Goal: Transaction & Acquisition: Purchase product/service

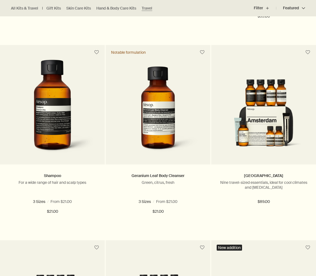
scroll to position [911, 0]
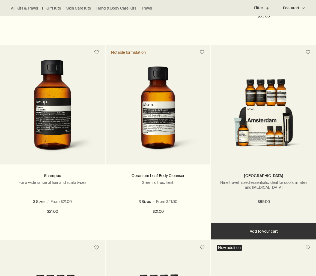
click at [251, 117] on img at bounding box center [263, 117] width 88 height 77
click at [250, 118] on img at bounding box center [263, 117] width 88 height 77
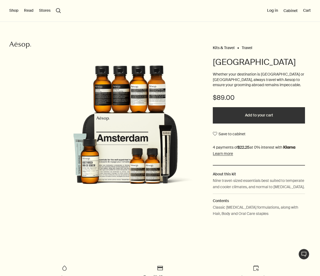
scroll to position [26, 0]
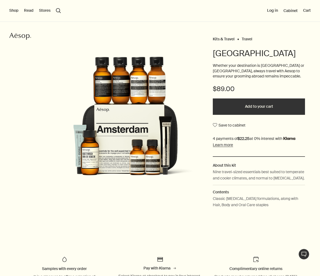
click at [240, 203] on p "Classic Skin Care formulations, along with Hair, Body and Oral Care staples" at bounding box center [259, 201] width 92 height 12
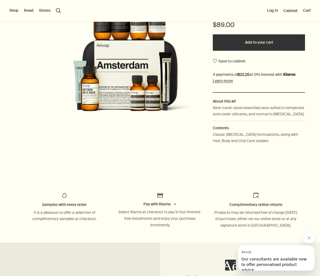
scroll to position [38, 0]
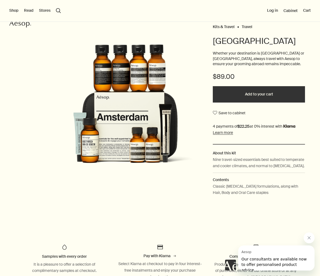
click at [213, 94] on button "Add to your cart" at bounding box center [259, 94] width 92 height 16
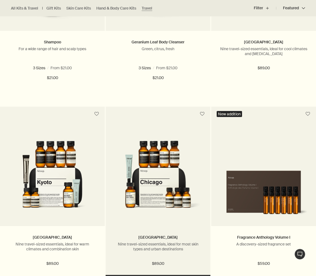
scroll to position [1051, 0]
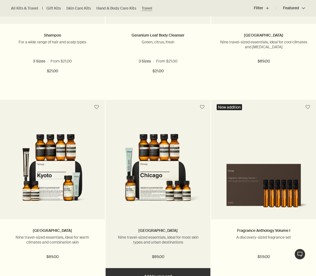
click at [162, 147] on img at bounding box center [158, 172] width 88 height 77
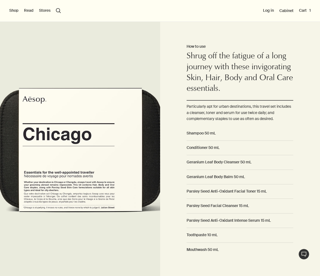
scroll to position [321, 0]
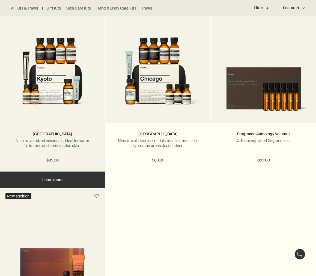
click at [55, 104] on img at bounding box center [52, 75] width 88 height 77
click at [57, 98] on img at bounding box center [52, 75] width 88 height 77
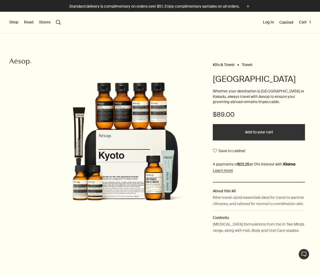
click at [235, 135] on button "Add to your cart" at bounding box center [259, 132] width 92 height 16
click at [17, 19] on div "Shop New & Notable Skin Care Hand & Body Home Hair Fragrance Kits & Travel Gift…" at bounding box center [160, 23] width 320 height 22
click at [15, 22] on button "Shop" at bounding box center [13, 22] width 9 height 5
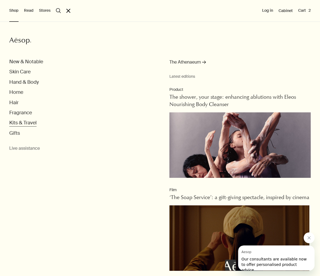
click at [21, 121] on button "Kits & Travel" at bounding box center [22, 123] width 27 height 6
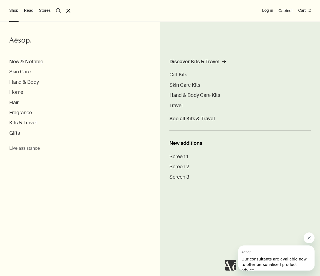
click at [176, 105] on span "Travel" at bounding box center [175, 105] width 13 height 7
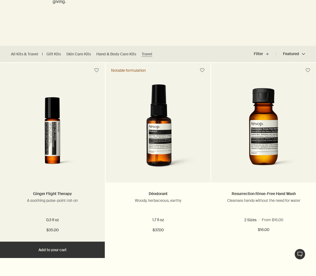
scroll to position [119, 0]
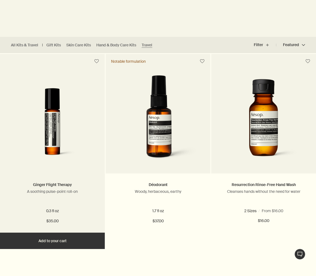
click at [65, 240] on button "Add Add to your cart" at bounding box center [52, 240] width 105 height 16
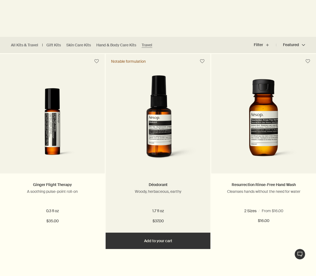
click at [151, 239] on button "Add Add to your cart" at bounding box center [157, 240] width 105 height 16
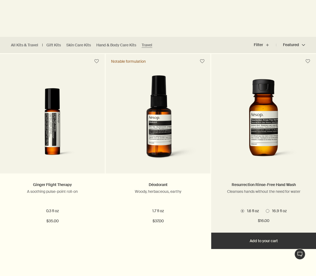
click at [265, 239] on button "Add Add to your cart" at bounding box center [263, 240] width 105 height 16
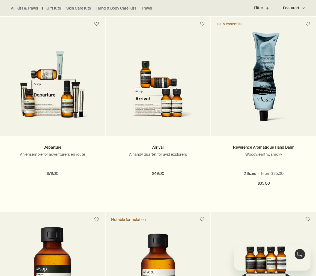
scroll to position [0, 0]
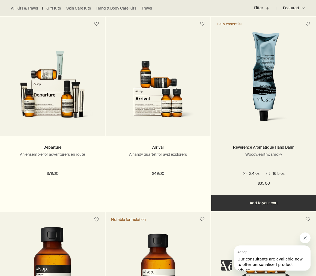
click at [243, 199] on button "Add Add to your cart" at bounding box center [263, 203] width 105 height 16
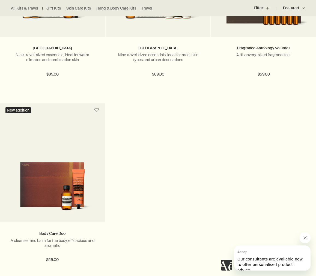
scroll to position [1234, 0]
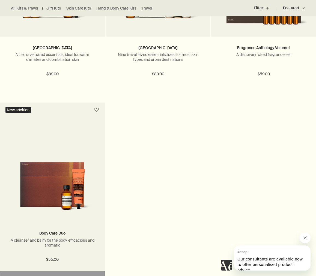
click at [67, 198] on img at bounding box center [52, 187] width 88 height 54
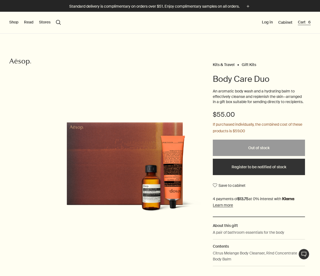
click at [298, 23] on button "Cart 6" at bounding box center [304, 22] width 13 height 5
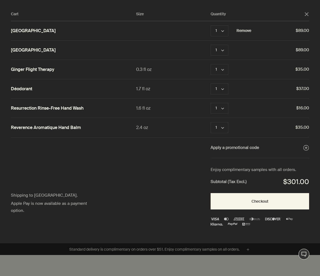
click at [241, 29] on button "Remove" at bounding box center [243, 31] width 15 height 7
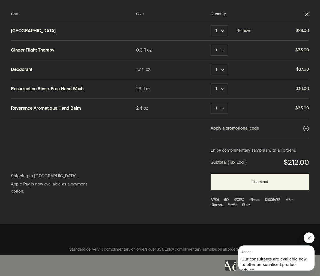
click at [304, 13] on button "close" at bounding box center [306, 14] width 5 height 5
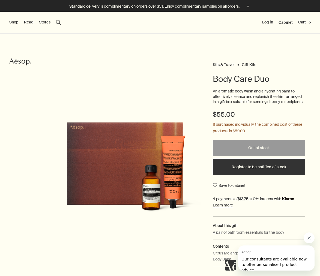
click at [14, 20] on button "Shop" at bounding box center [13, 22] width 9 height 5
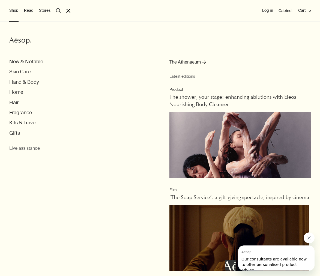
click at [20, 43] on icon "Aesop" at bounding box center [20, 41] width 22 height 8
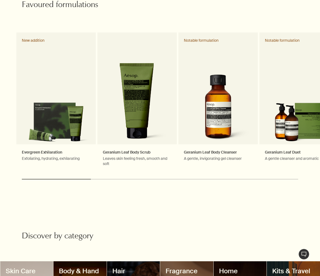
scroll to position [325, 0]
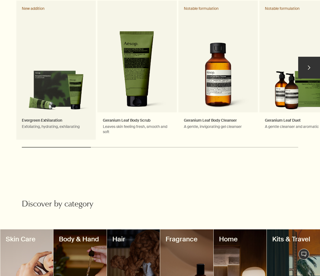
click at [81, 78] on link "Evergreen Exhilaration Exfoliating, hydrating, exhilarating New addition" at bounding box center [55, 71] width 79 height 140
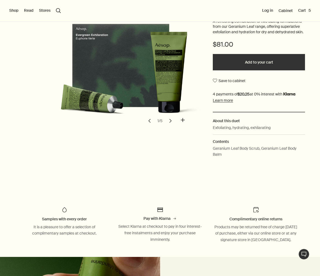
scroll to position [51, 0]
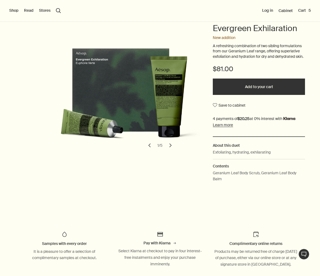
click at [238, 89] on button "Add to your cart" at bounding box center [259, 86] width 92 height 16
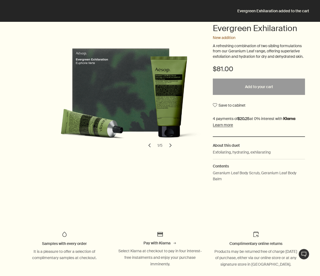
scroll to position [0, 0]
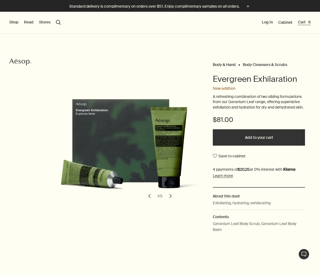
click at [300, 22] on button "Cart 6" at bounding box center [304, 22] width 13 height 5
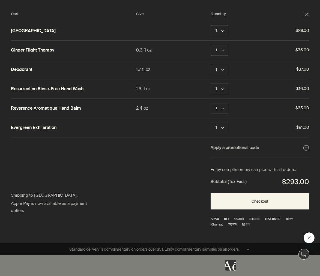
click at [310, 14] on div "Cart Size Quantity close Kyoto 1 chevron Remove $89.00 Ginger Flight Therapy 0.…" at bounding box center [165, 121] width 331 height 243
click at [307, 14] on icon "close" at bounding box center [306, 14] width 4 height 4
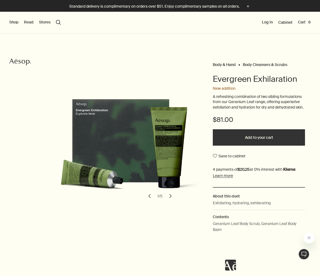
click at [18, 23] on button "Shop" at bounding box center [13, 22] width 9 height 5
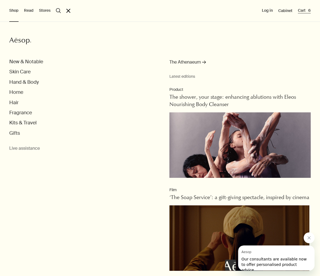
click at [302, 11] on button "Cart 6" at bounding box center [304, 10] width 13 height 5
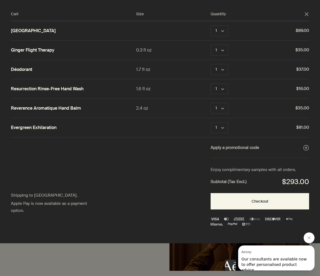
click at [306, 11] on div "Cart Size Quantity close" at bounding box center [160, 16] width 298 height 10
click at [306, 13] on icon "close" at bounding box center [306, 14] width 4 height 4
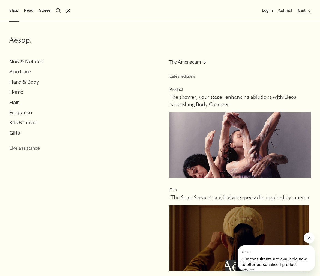
click at [305, 11] on button "Cart 6" at bounding box center [304, 10] width 13 height 5
